Goal: Transaction & Acquisition: Purchase product/service

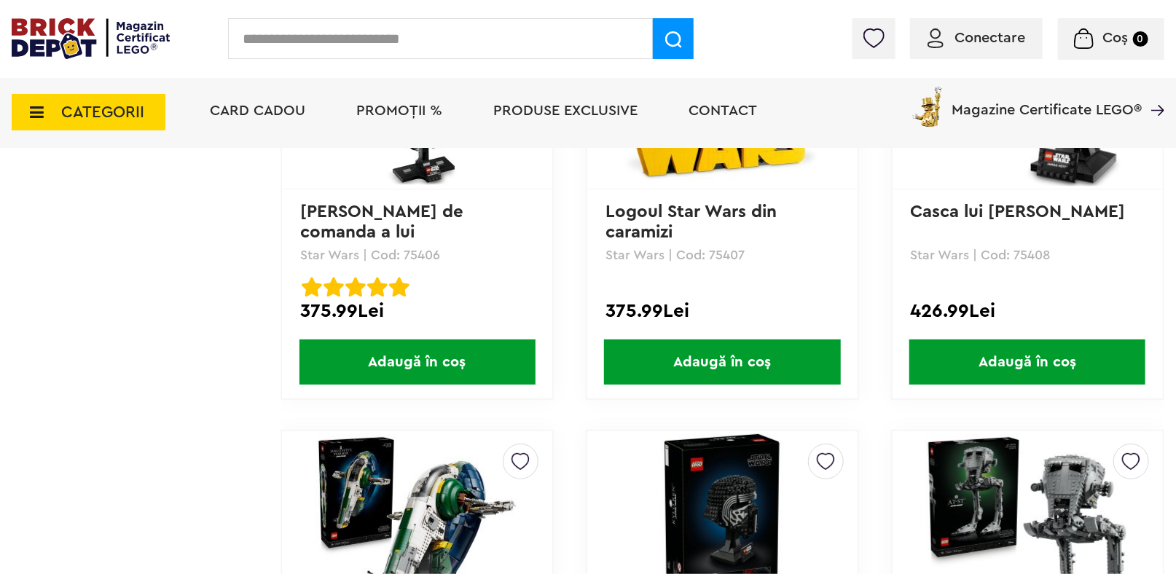
scroll to position [7475, 0]
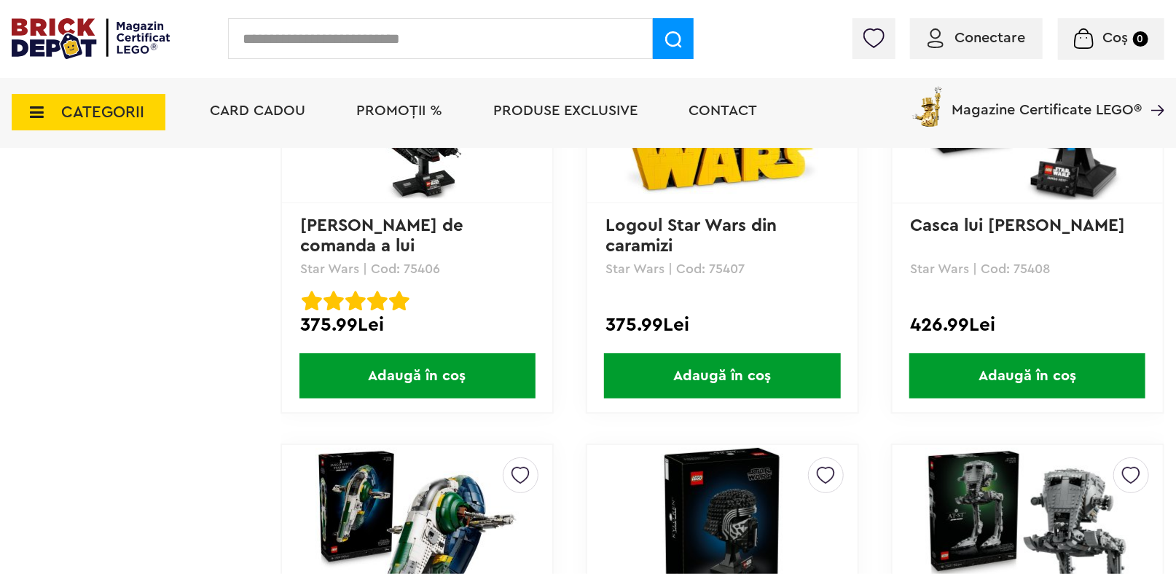
click at [384, 117] on span "PROMOȚII %" at bounding box center [399, 110] width 86 height 15
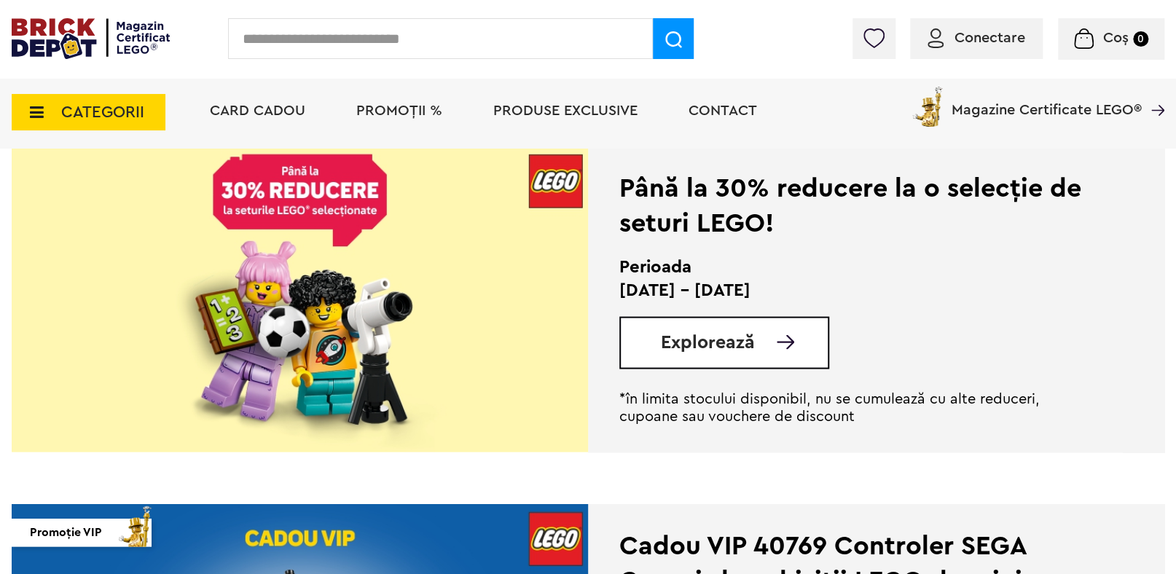
scroll to position [1420, 0]
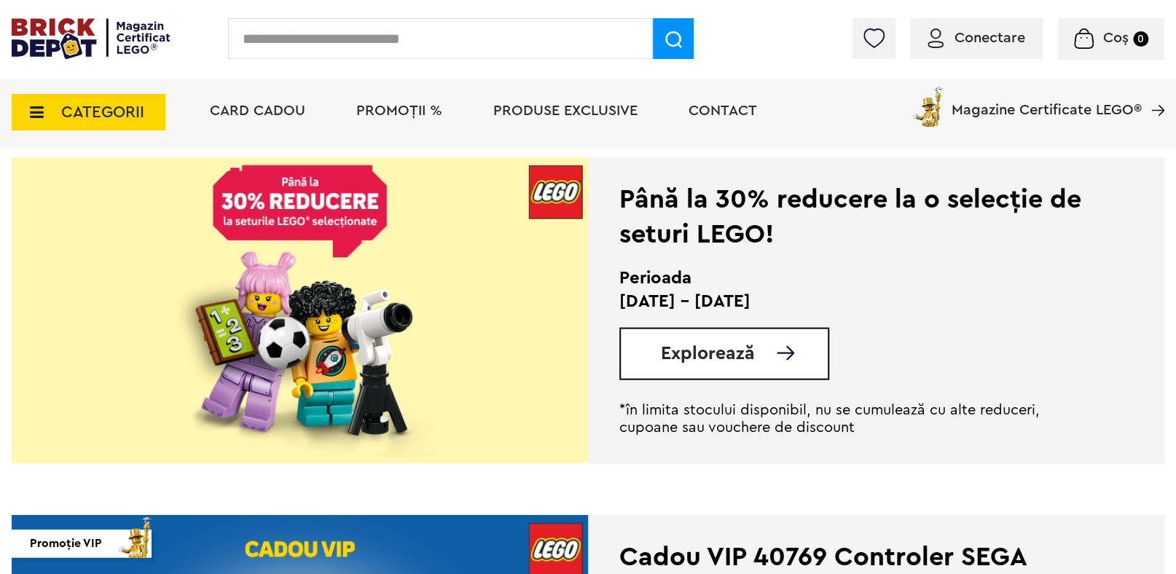
click at [647, 351] on div "Explorează" at bounding box center [724, 353] width 210 height 52
click at [685, 353] on span "Explorează" at bounding box center [708, 353] width 94 height 18
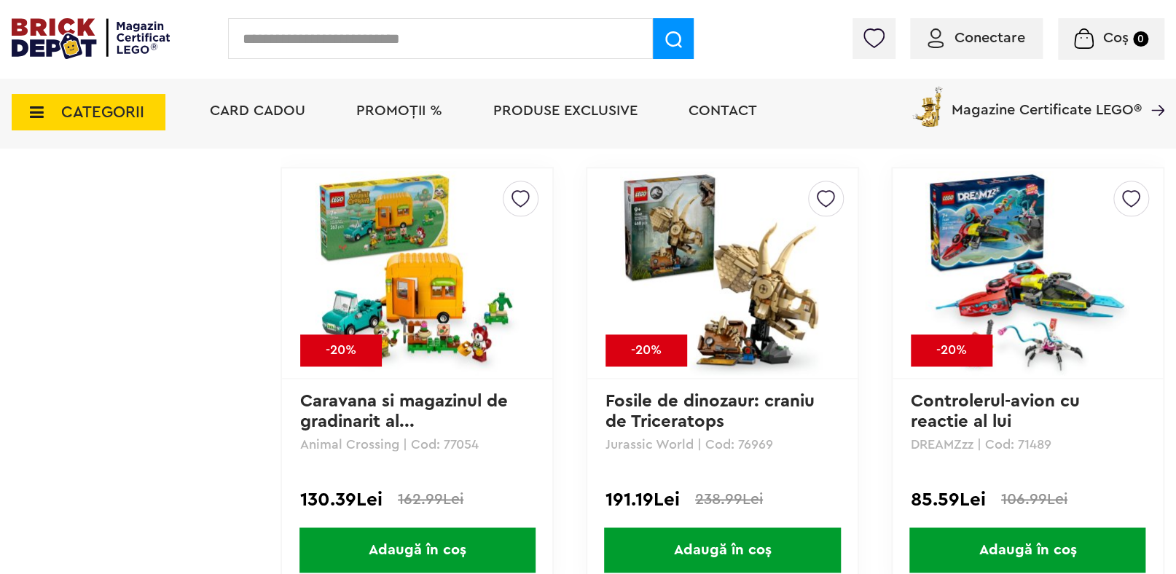
scroll to position [3752, 0]
